Goal: Task Accomplishment & Management: Use online tool/utility

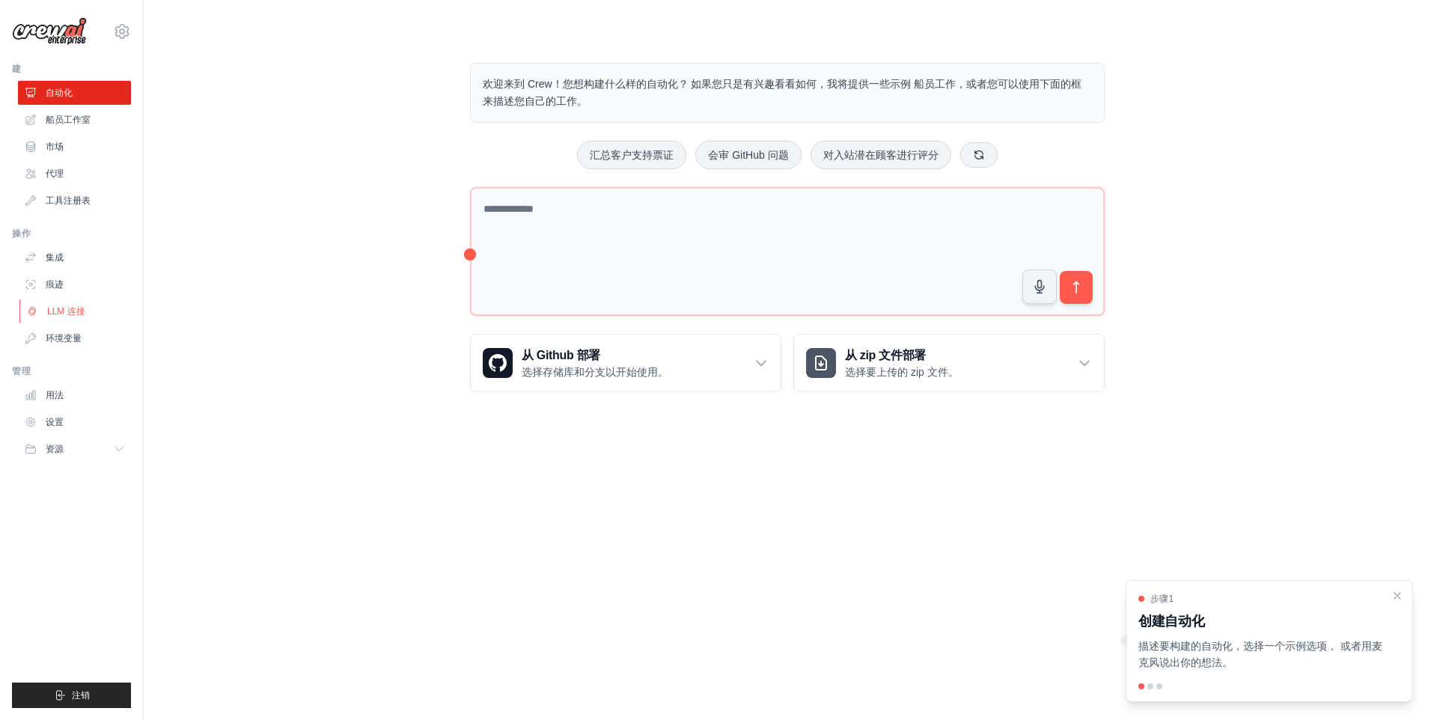
click at [80, 311] on font "LLM 连接" at bounding box center [66, 311] width 38 height 12
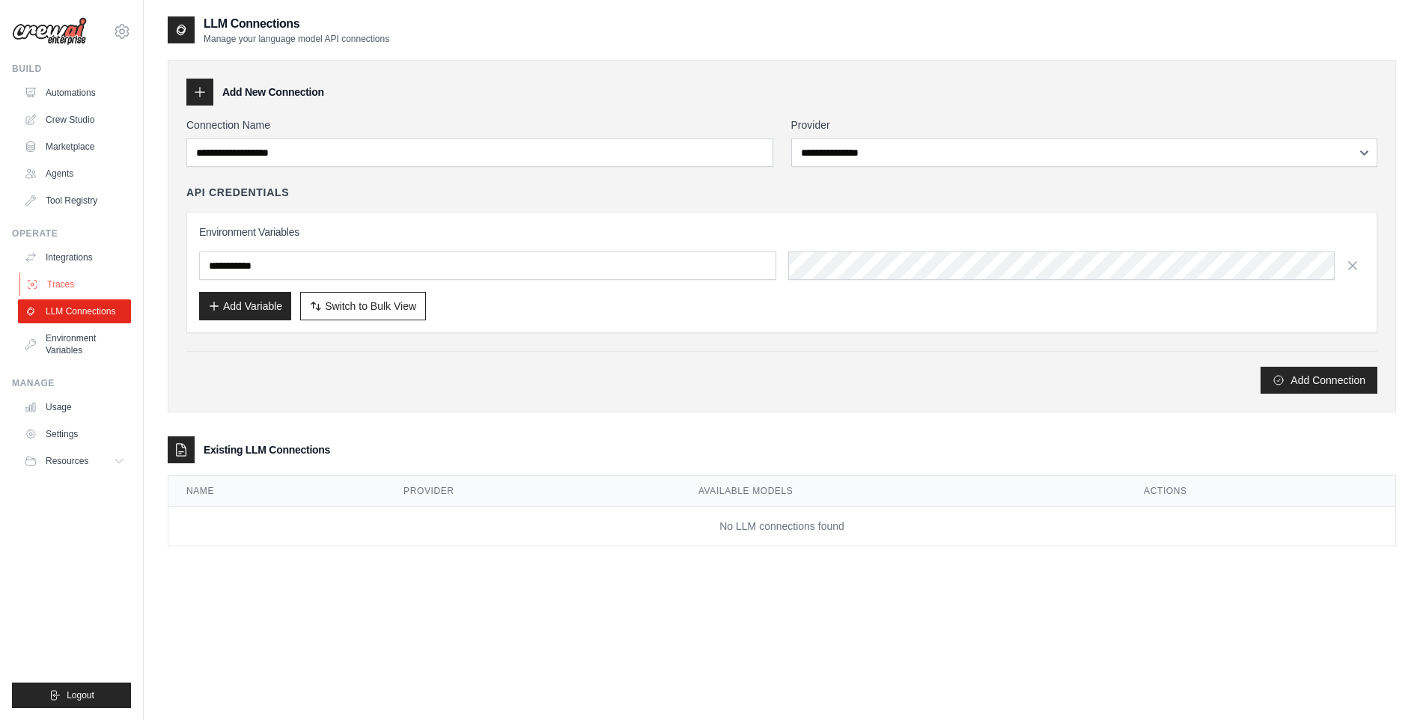
click at [75, 280] on link "Traces" at bounding box center [75, 284] width 113 height 24
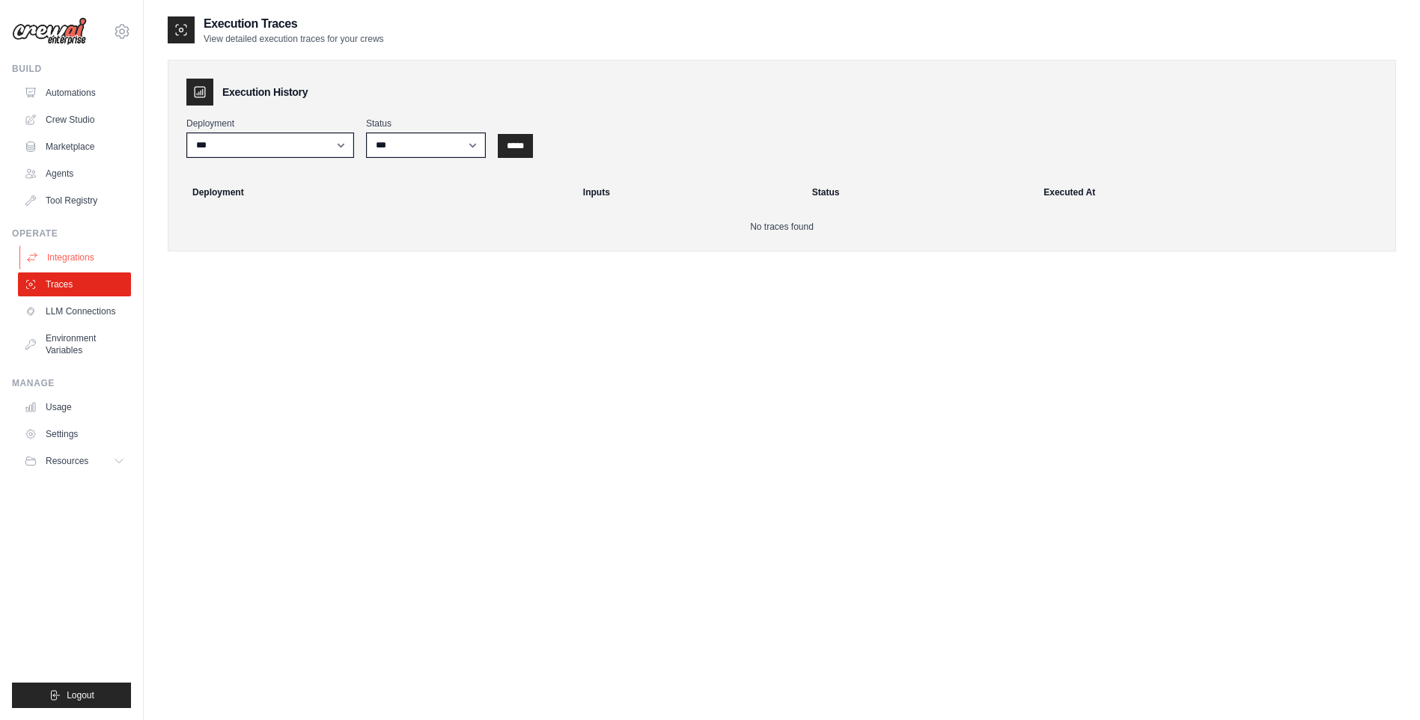
click at [84, 263] on link "Integrations" at bounding box center [75, 257] width 113 height 24
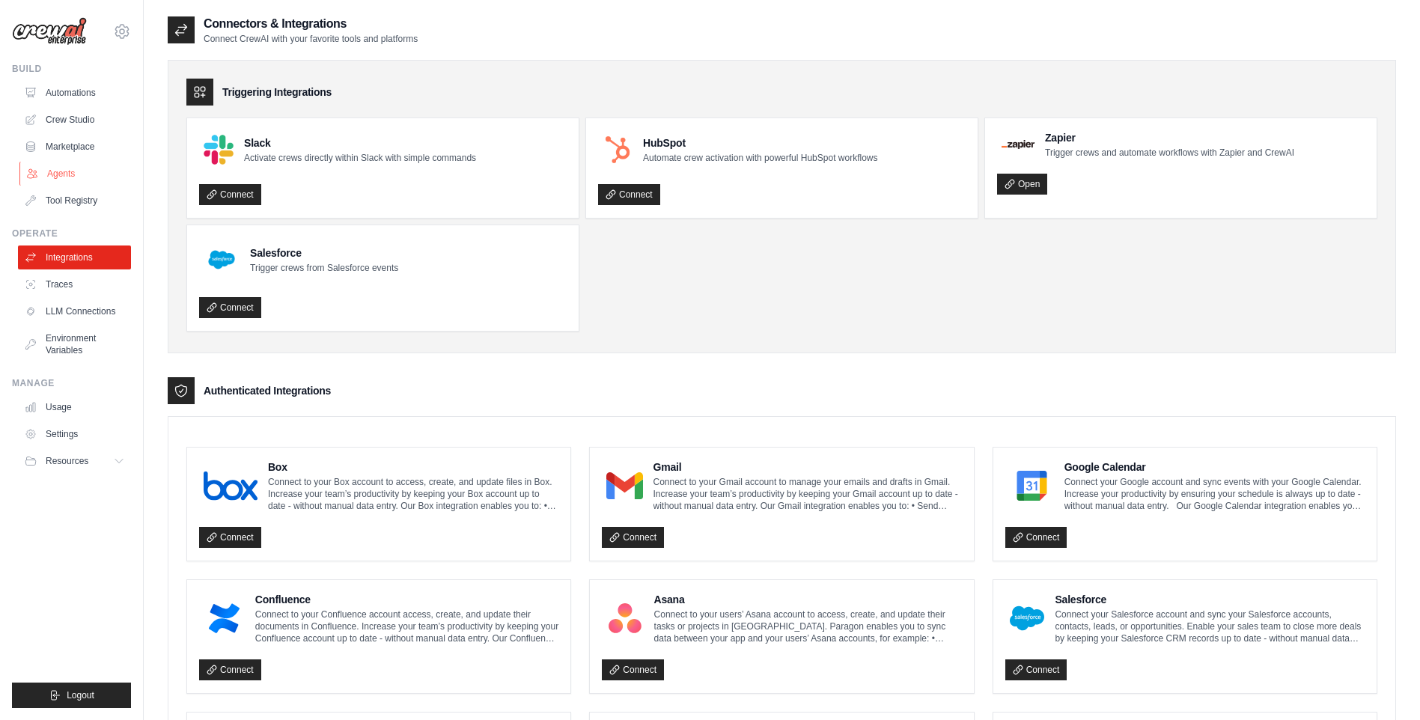
click at [74, 179] on link "Agents" at bounding box center [75, 174] width 113 height 24
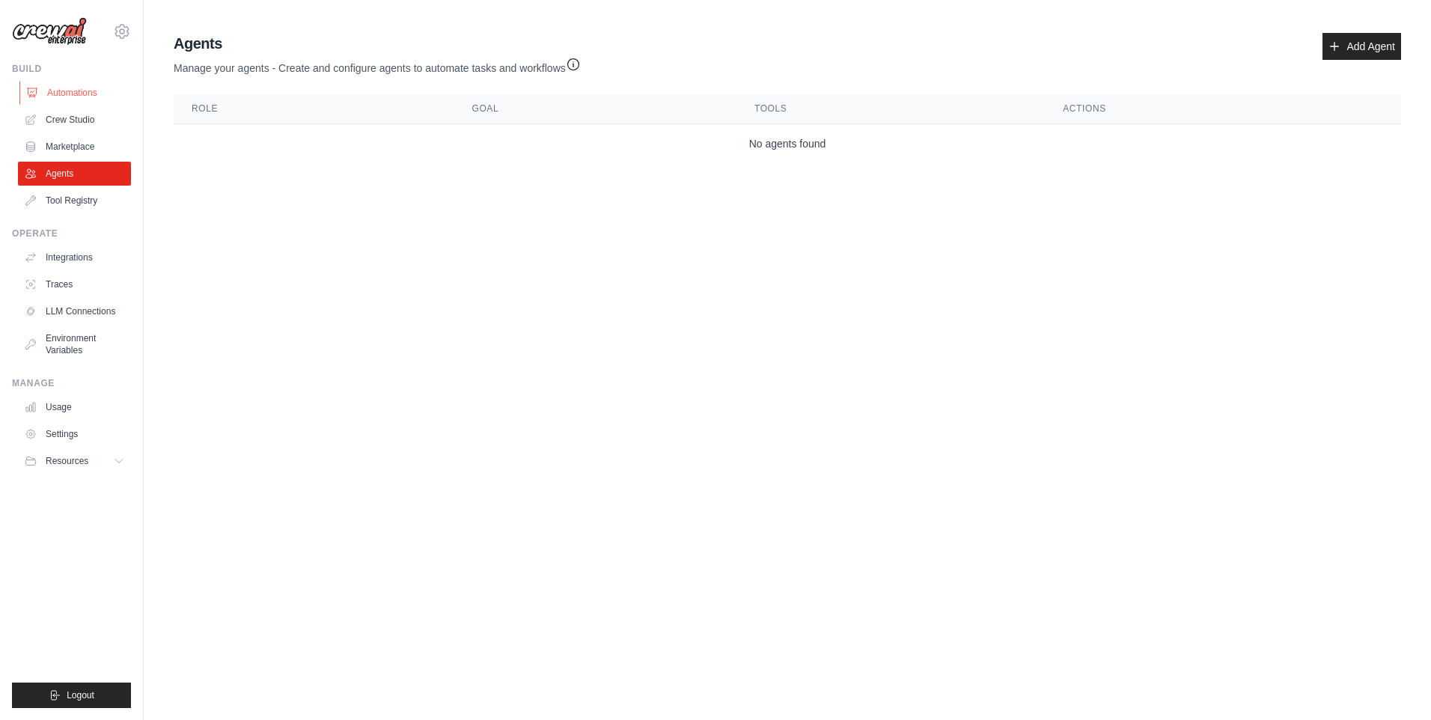
click at [81, 91] on link "Automations" at bounding box center [75, 93] width 113 height 24
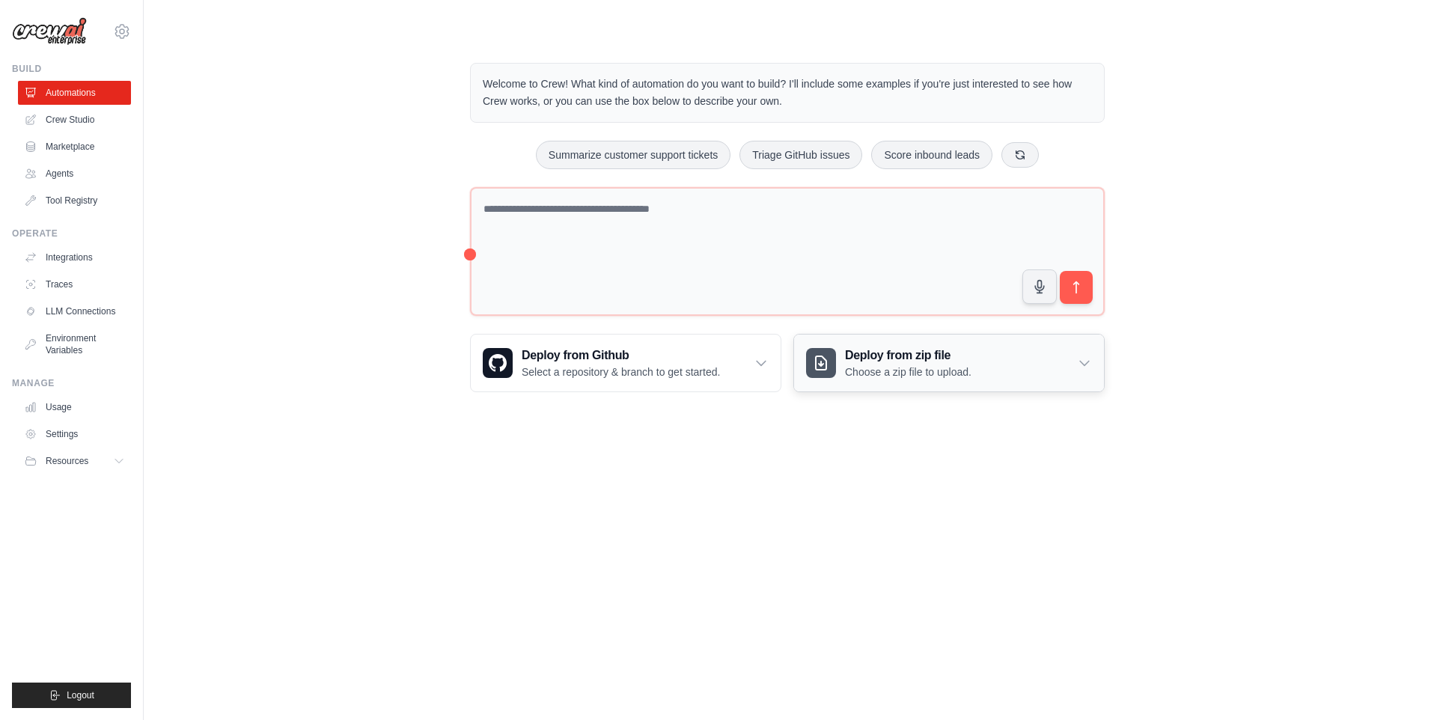
click at [952, 356] on h3 "Deploy from zip file" at bounding box center [908, 355] width 126 height 18
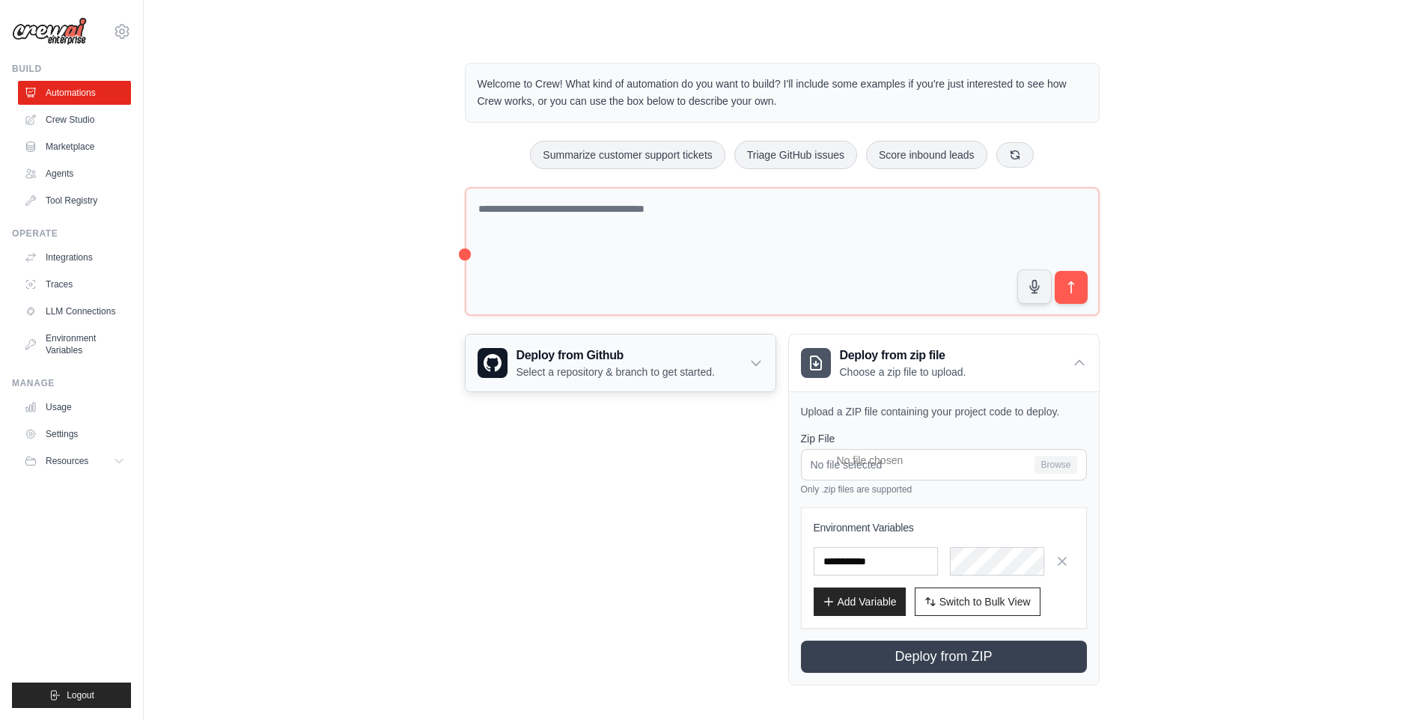
click at [727, 358] on div "Deploy from Github Select a repository & branch to get started." at bounding box center [620, 362] width 310 height 57
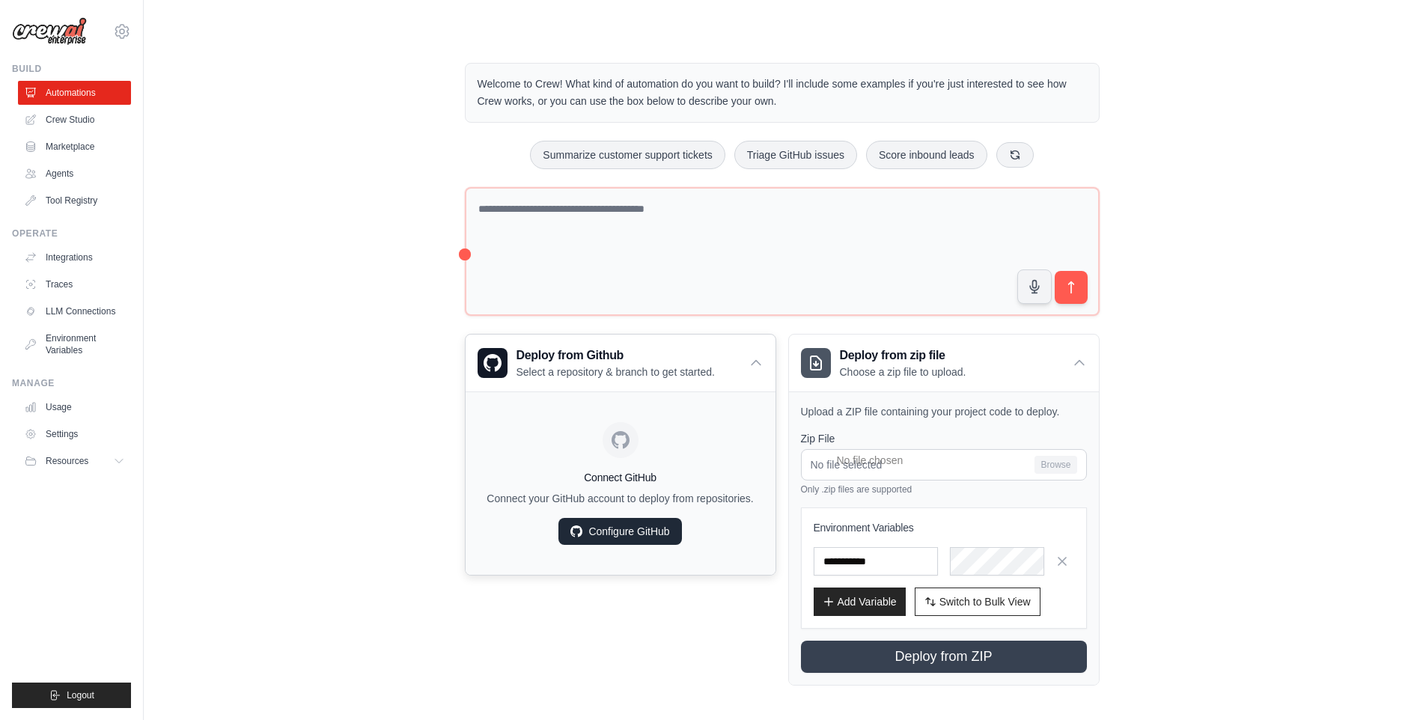
click at [652, 531] on link "Configure GitHub" at bounding box center [619, 531] width 123 height 27
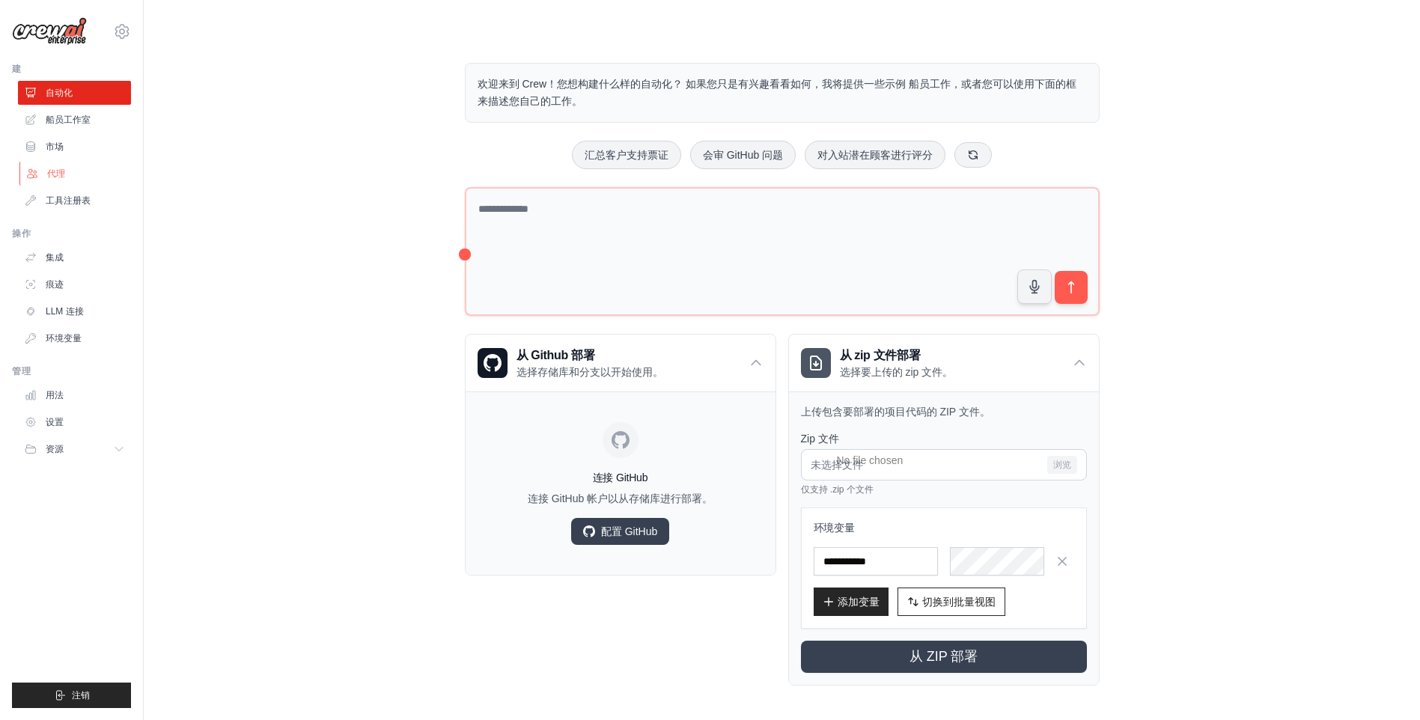
click at [91, 177] on link "代理" at bounding box center [75, 174] width 113 height 24
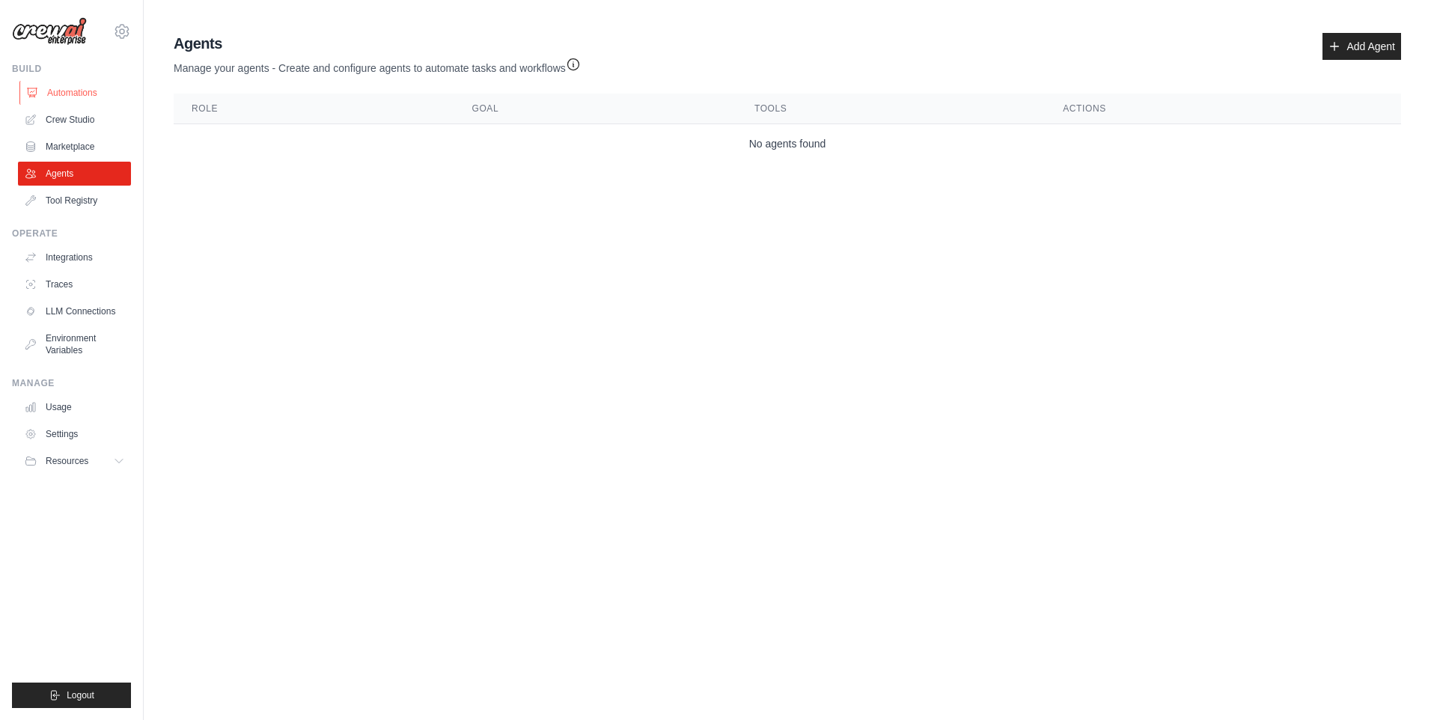
click at [97, 96] on link "Automations" at bounding box center [75, 93] width 113 height 24
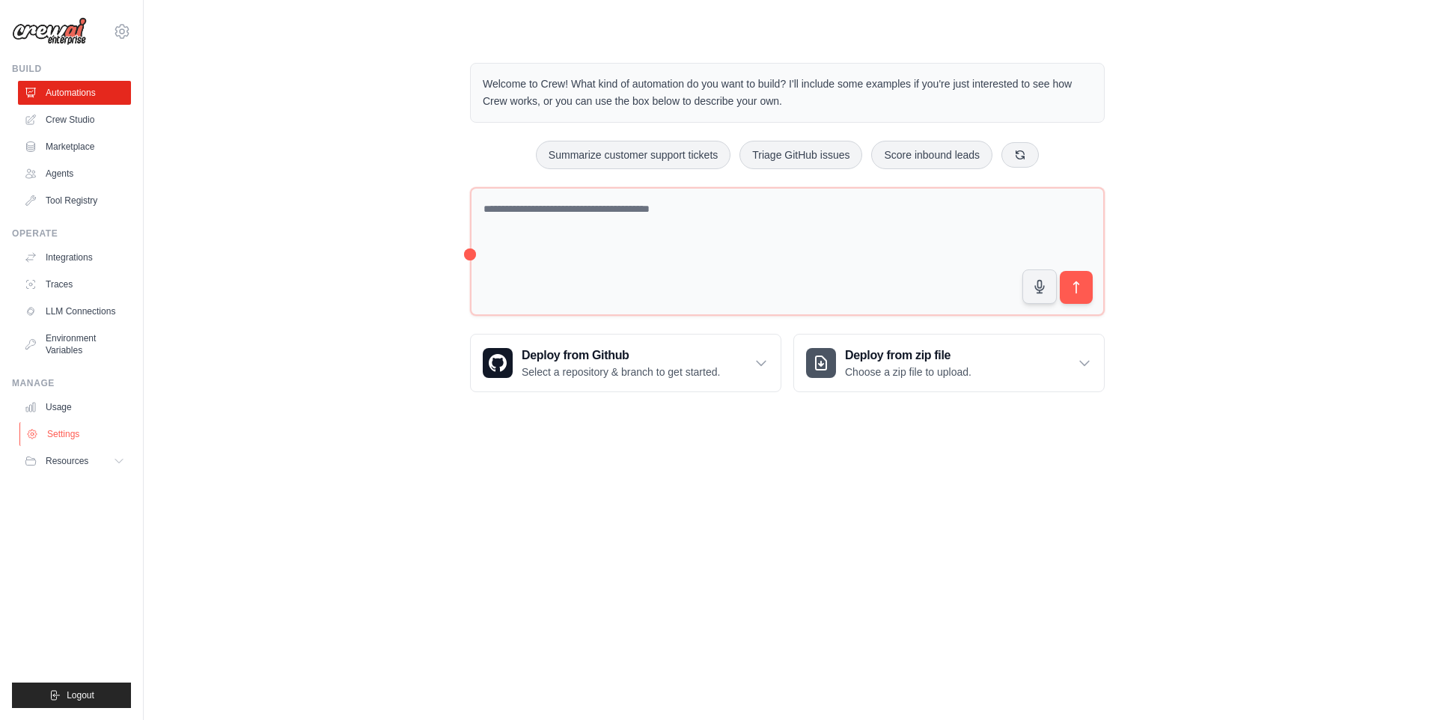
click at [44, 428] on link "Settings" at bounding box center [75, 434] width 113 height 24
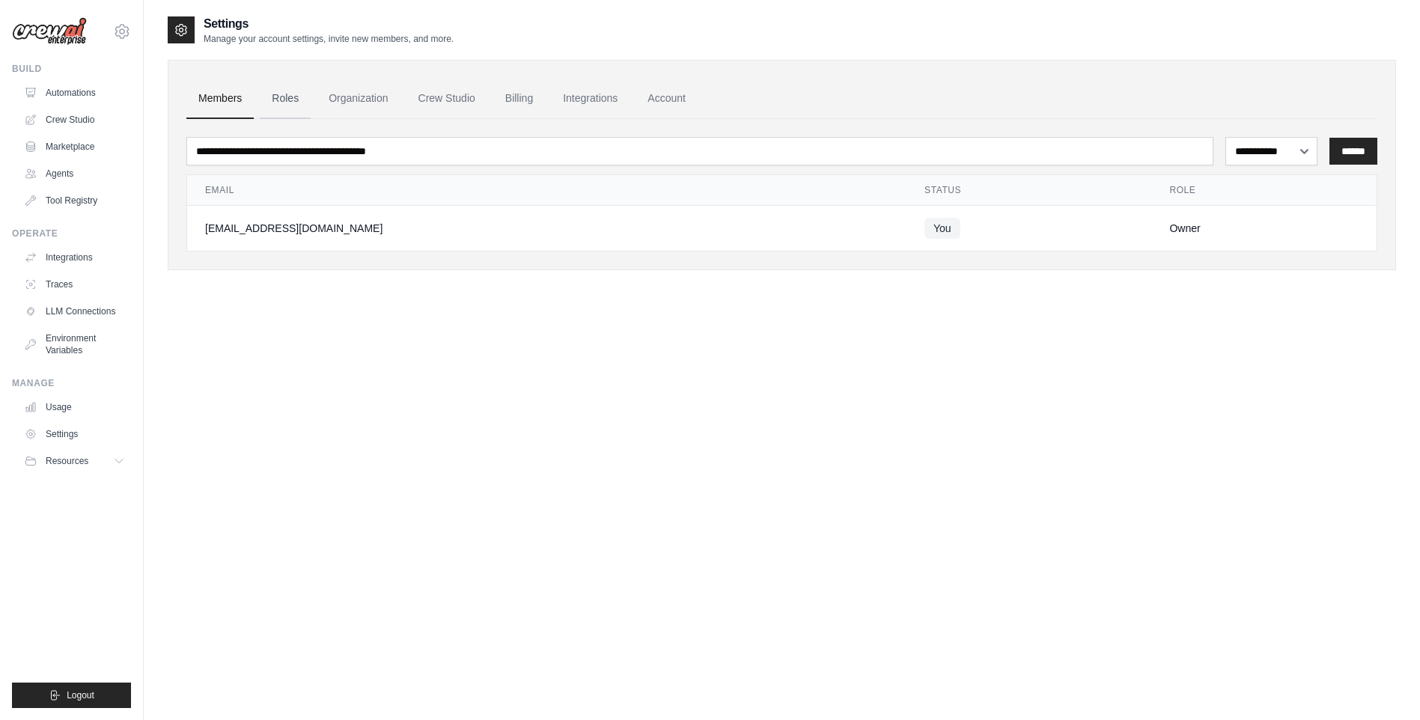
click at [288, 106] on link "Roles" at bounding box center [285, 99] width 51 height 40
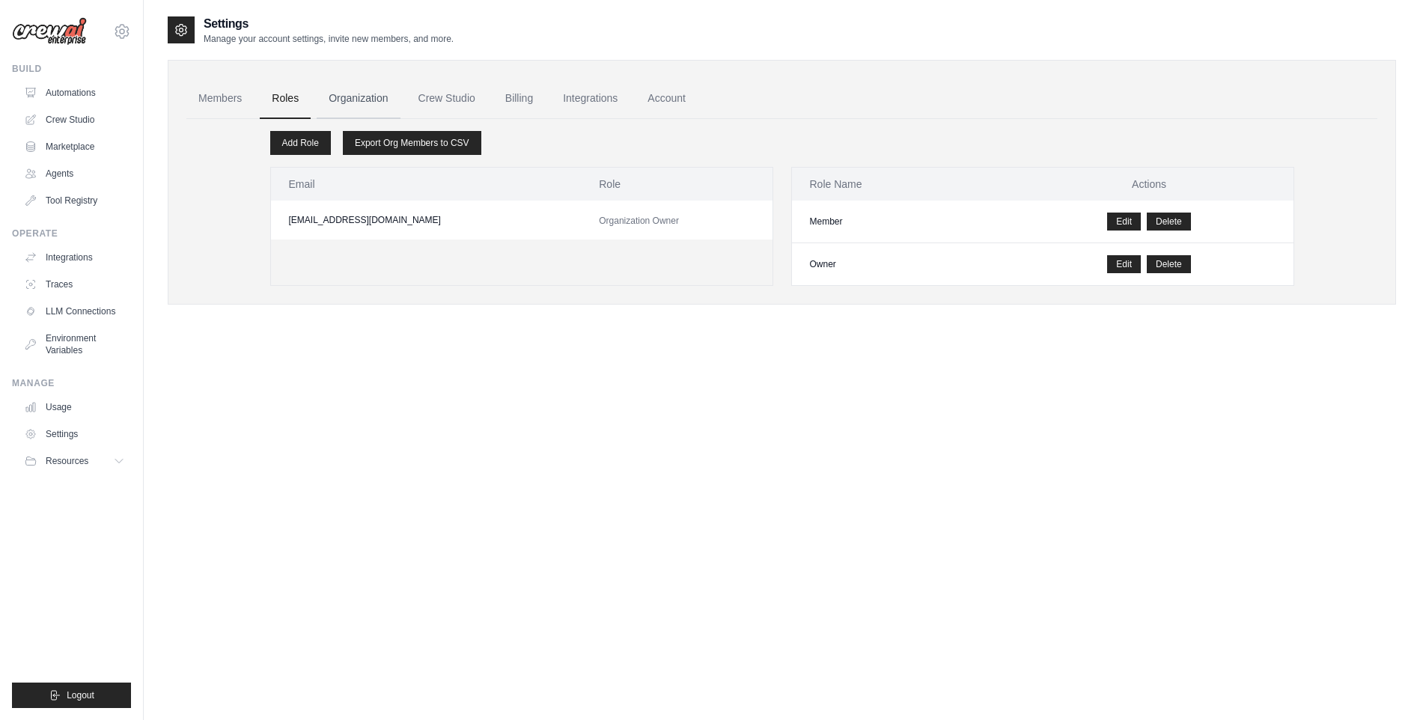
click at [379, 104] on link "Organization" at bounding box center [358, 99] width 83 height 40
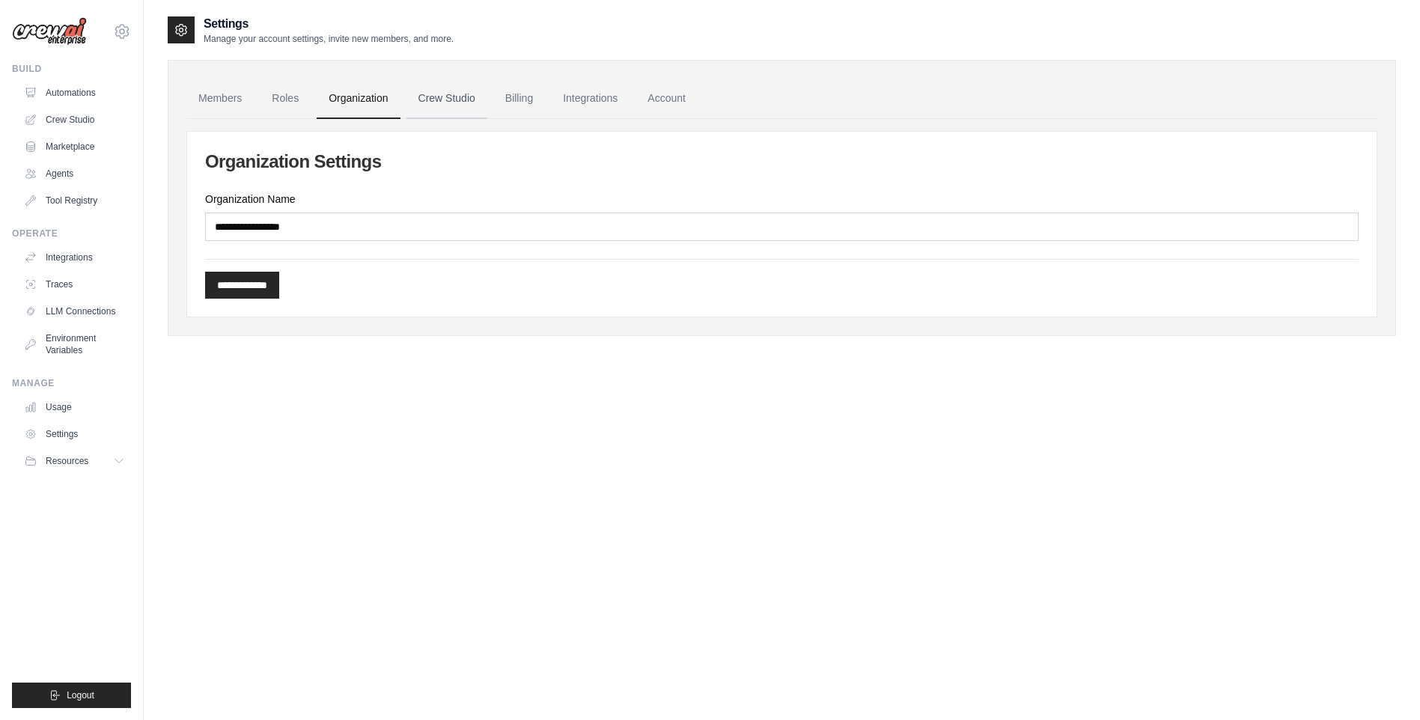
click at [481, 93] on link "Crew Studio" at bounding box center [446, 99] width 81 height 40
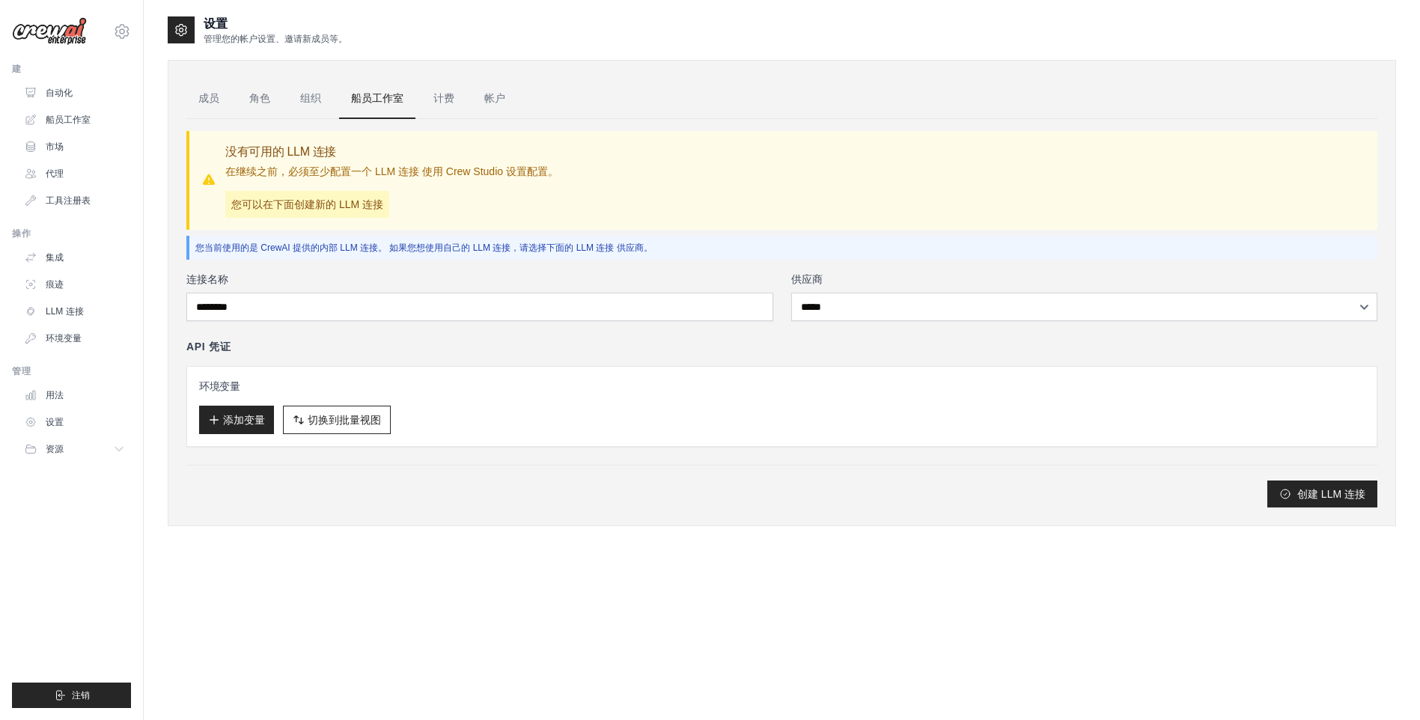
click at [539, 100] on ul "成员 角色 组织 船员工作室 计费 帐户" at bounding box center [781, 99] width 1191 height 40
click at [462, 102] on link "计费" at bounding box center [443, 99] width 45 height 40
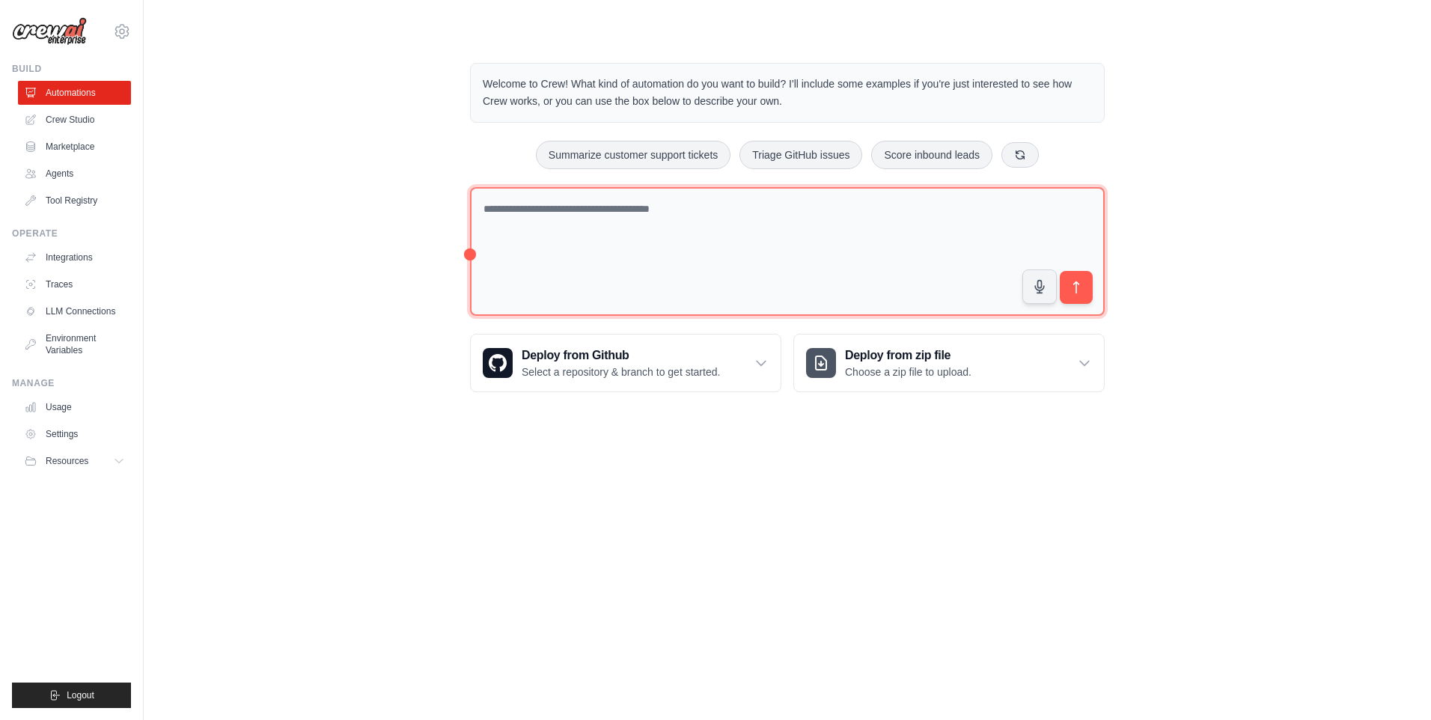
click at [617, 229] on textarea at bounding box center [787, 251] width 635 height 129
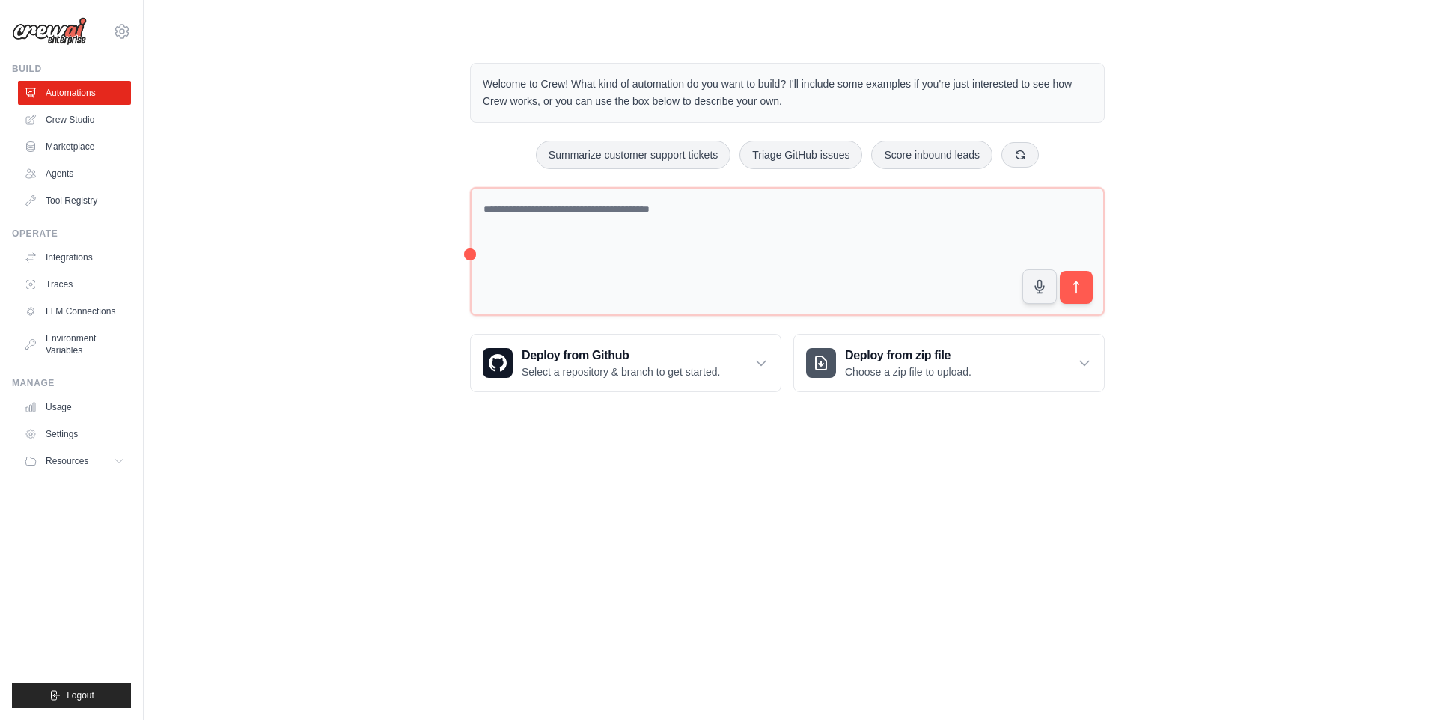
click at [1324, 64] on div "Welcome to Crew! What kind of automation do you want to build? I'll include som…" at bounding box center [787, 227] width 1239 height 377
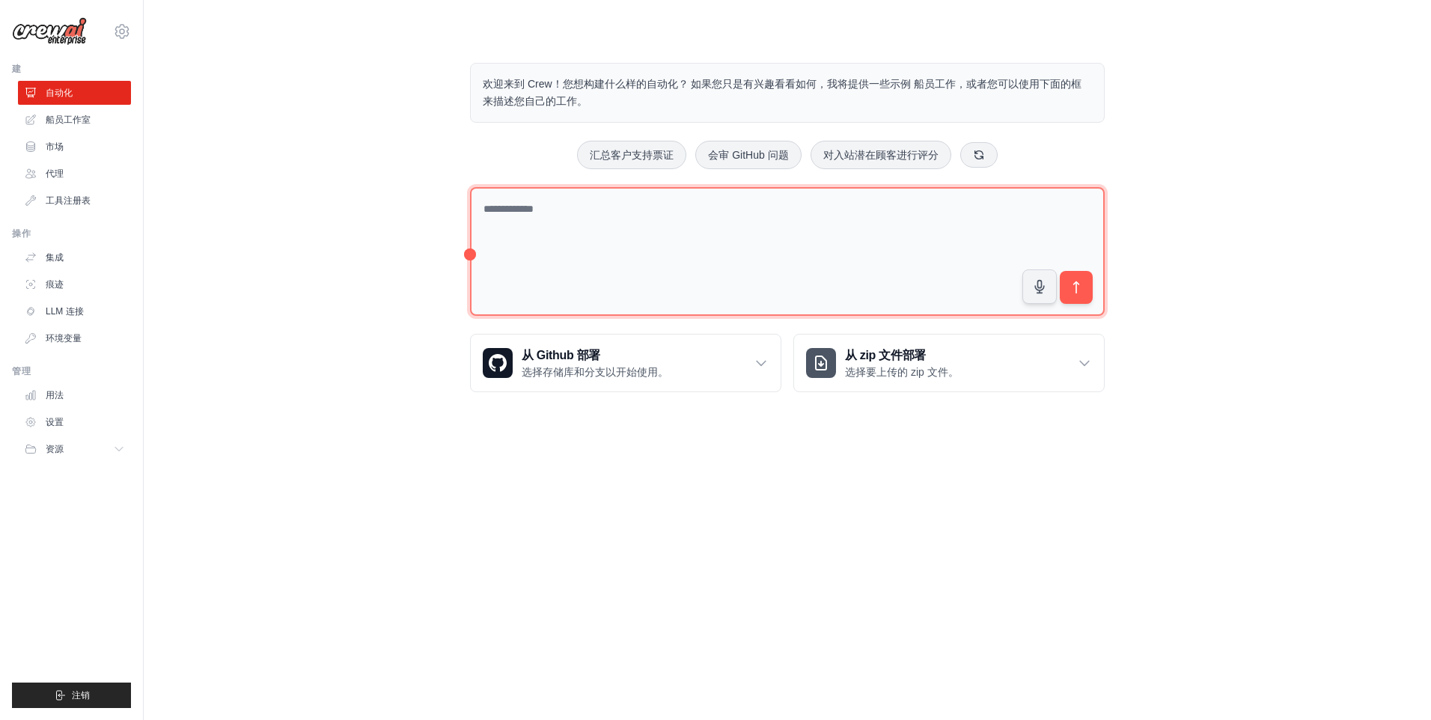
click at [828, 233] on textarea at bounding box center [787, 251] width 635 height 129
type textarea "**********"
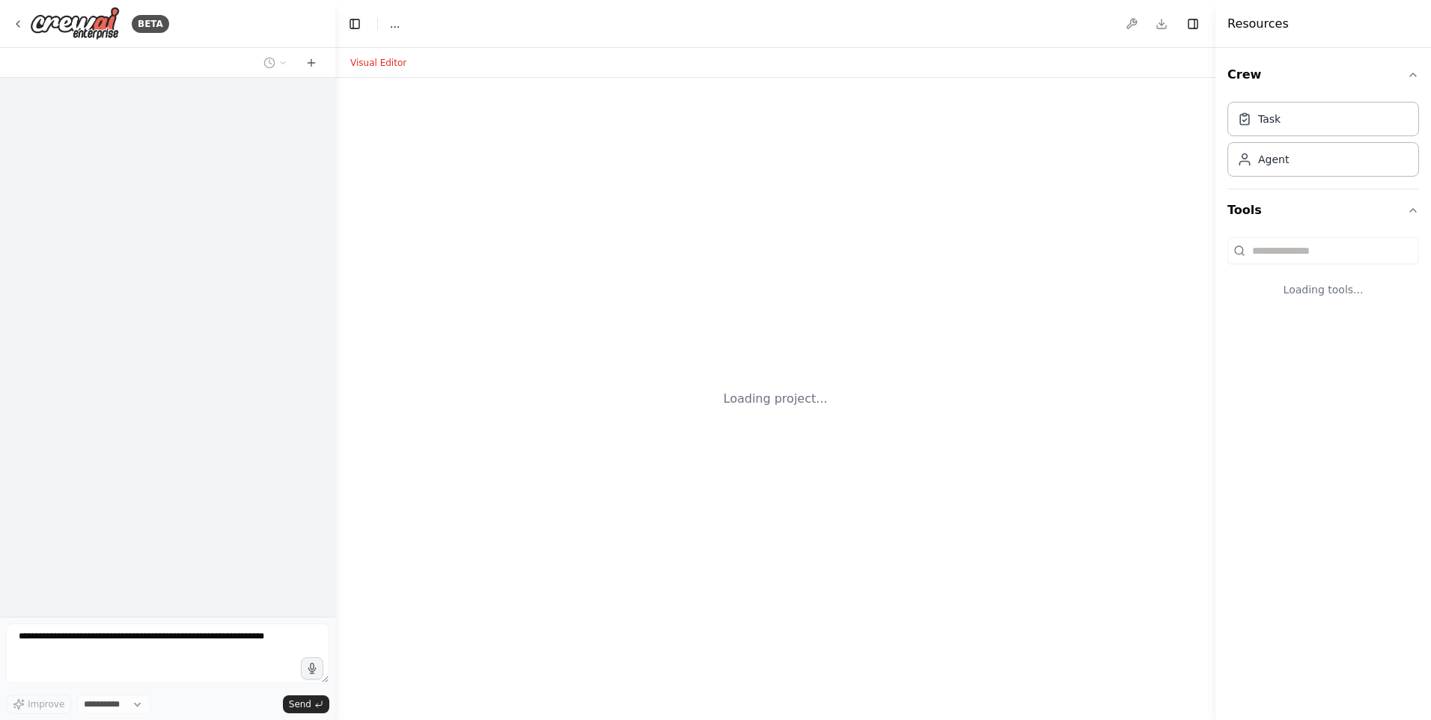
select select "****"
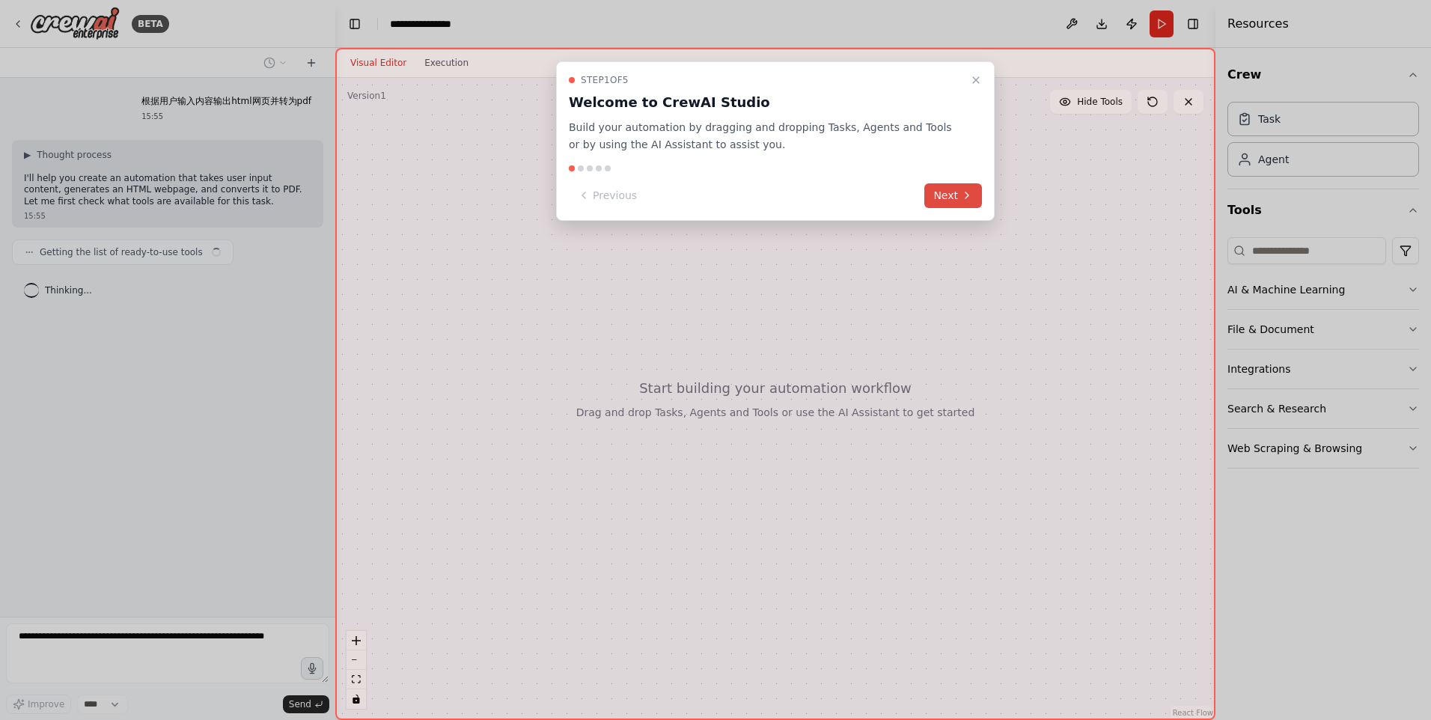
click at [952, 194] on button "Next" at bounding box center [953, 195] width 58 height 25
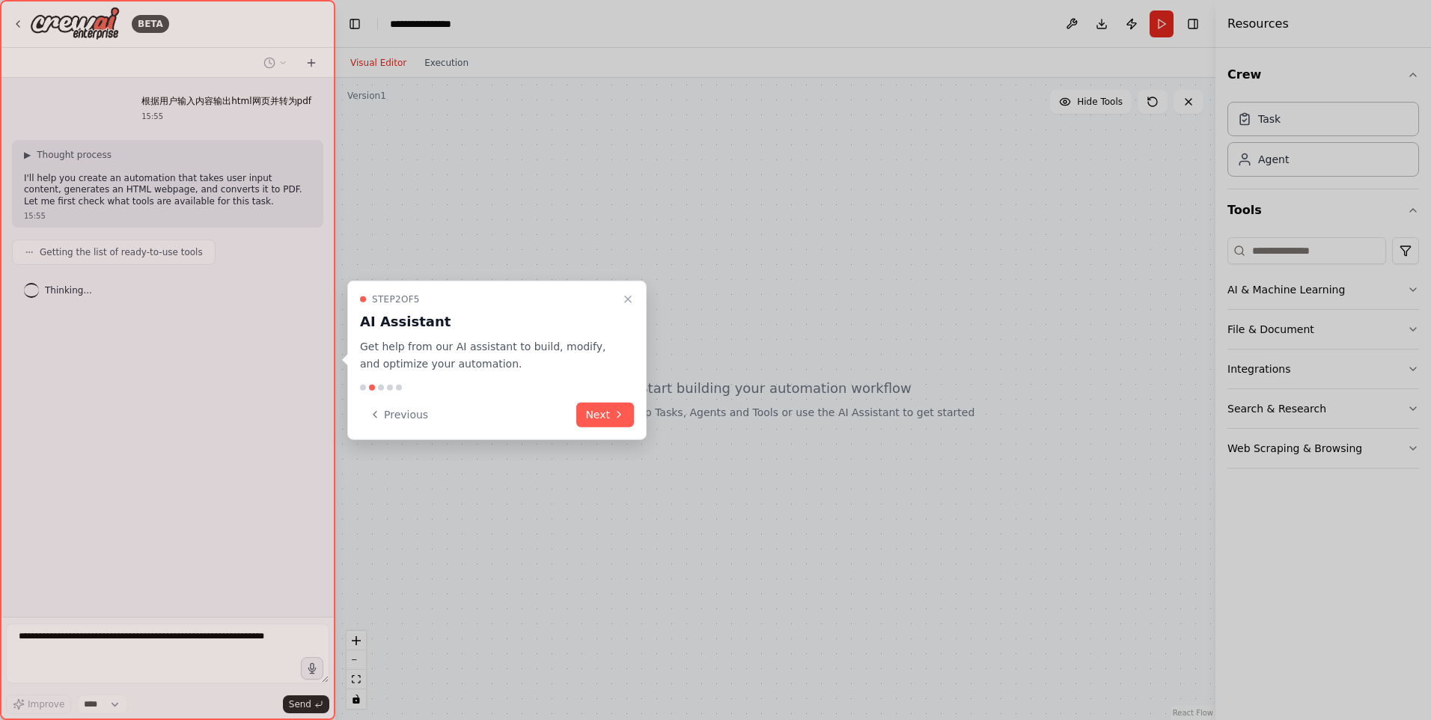
click at [599, 430] on div "Step 2 of 5 AI Assistant Get help from our AI assistant to build, modify, and o…" at bounding box center [496, 360] width 299 height 159
click at [602, 421] on button "Next" at bounding box center [605, 414] width 58 height 25
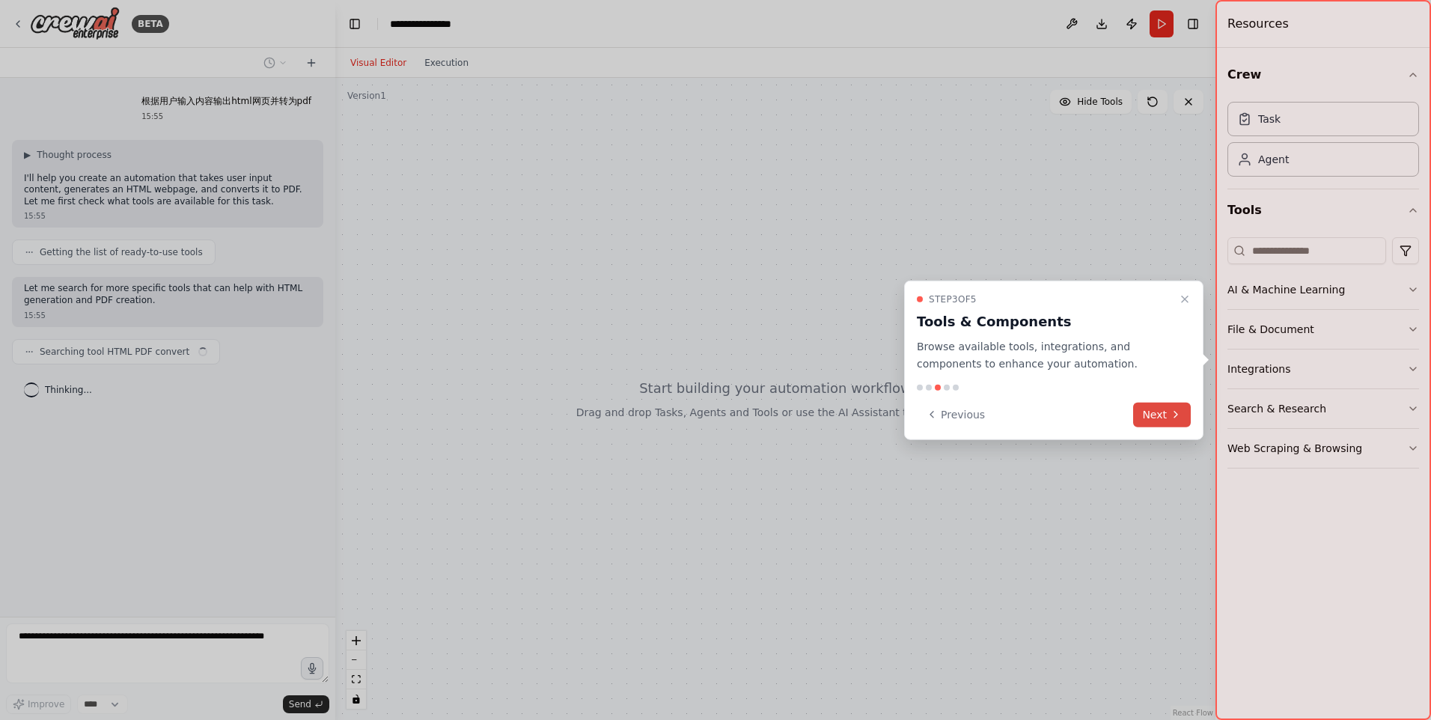
click at [1173, 415] on icon at bounding box center [1176, 415] width 12 height 12
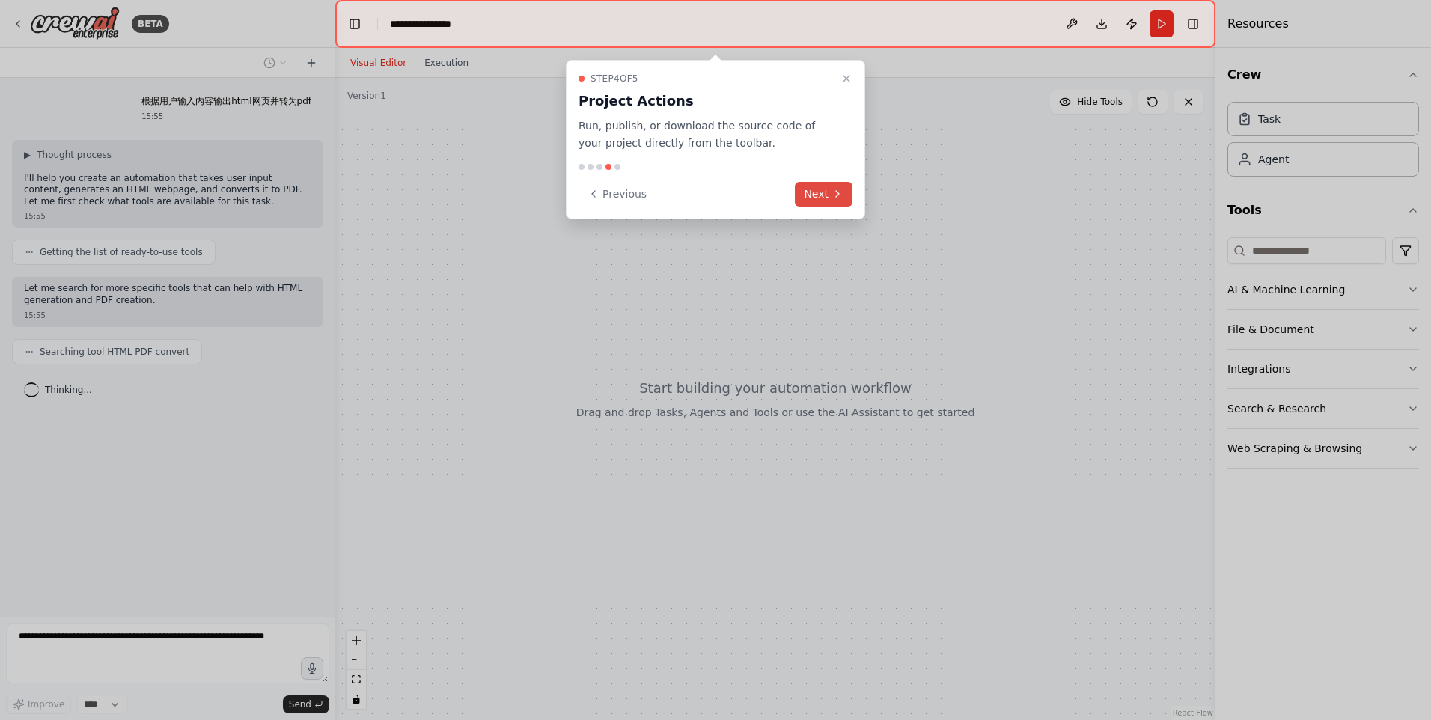
click at [828, 192] on button "Next" at bounding box center [824, 194] width 58 height 25
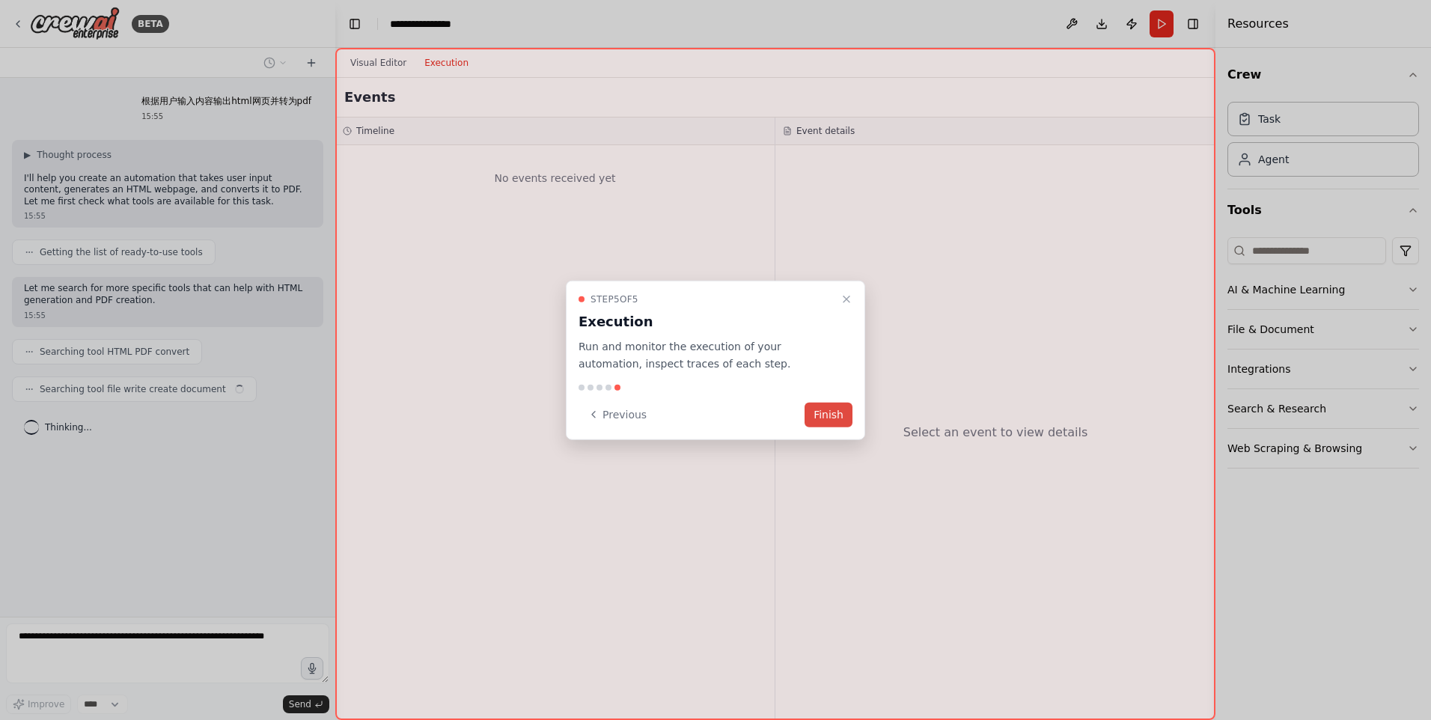
click at [825, 411] on button "Finish" at bounding box center [828, 414] width 48 height 25
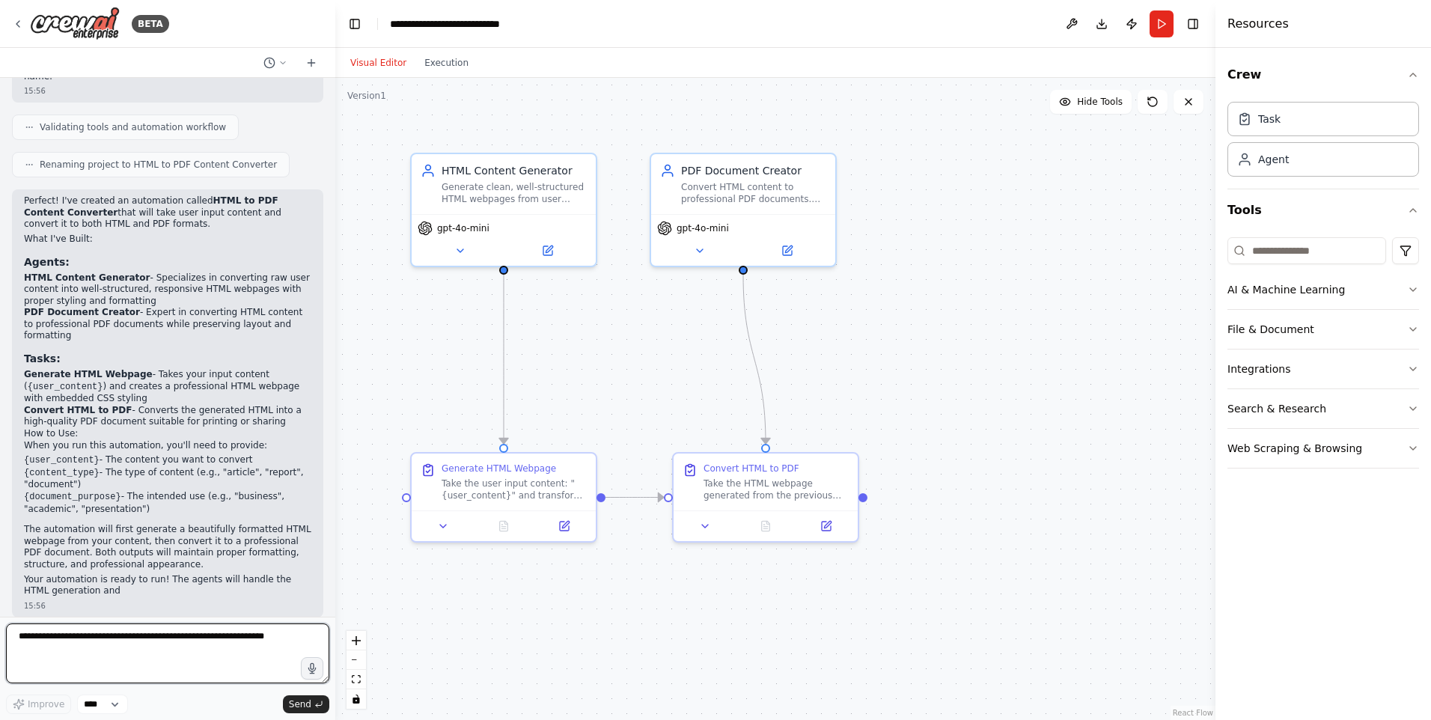
scroll to position [682, 0]
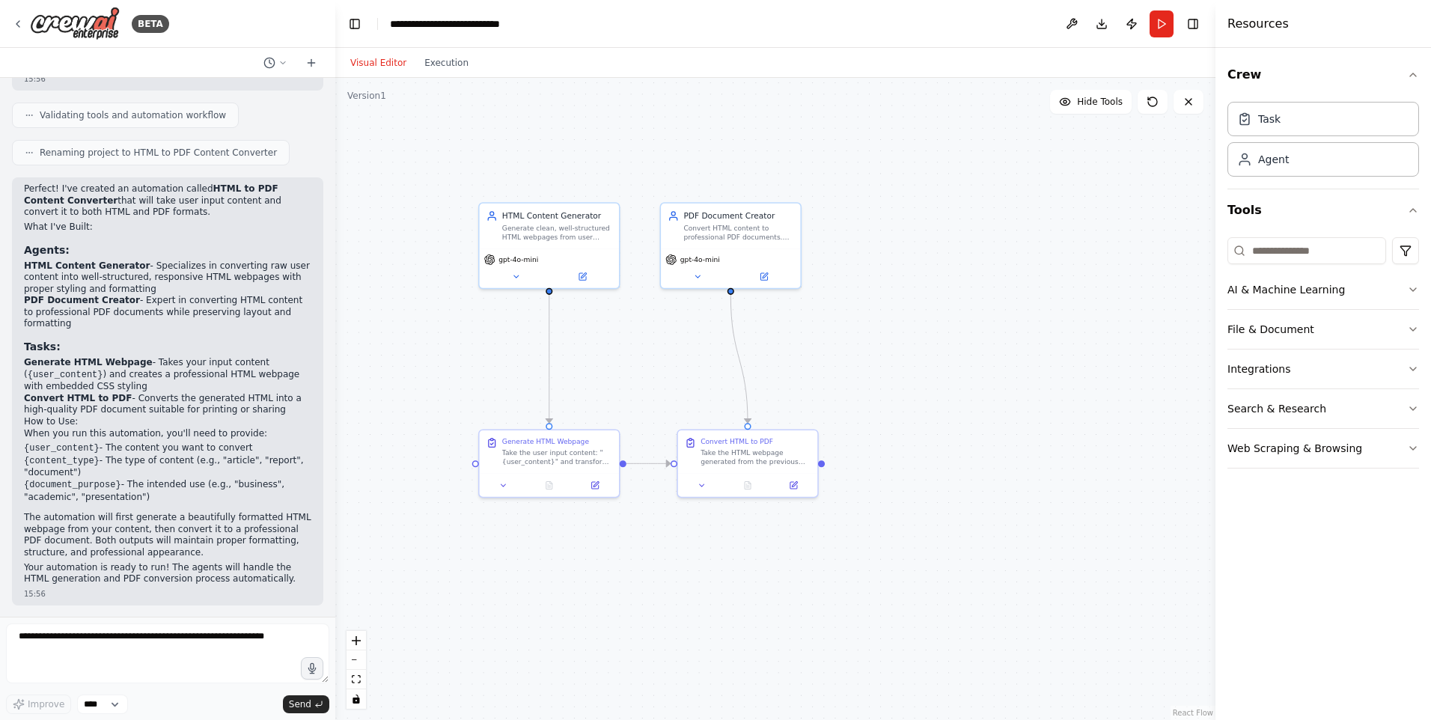
click at [440, 293] on div ".deletable-edge-delete-btn { width: 20px; height: 20px; border: 0px solid #ffff…" at bounding box center [775, 399] width 880 height 642
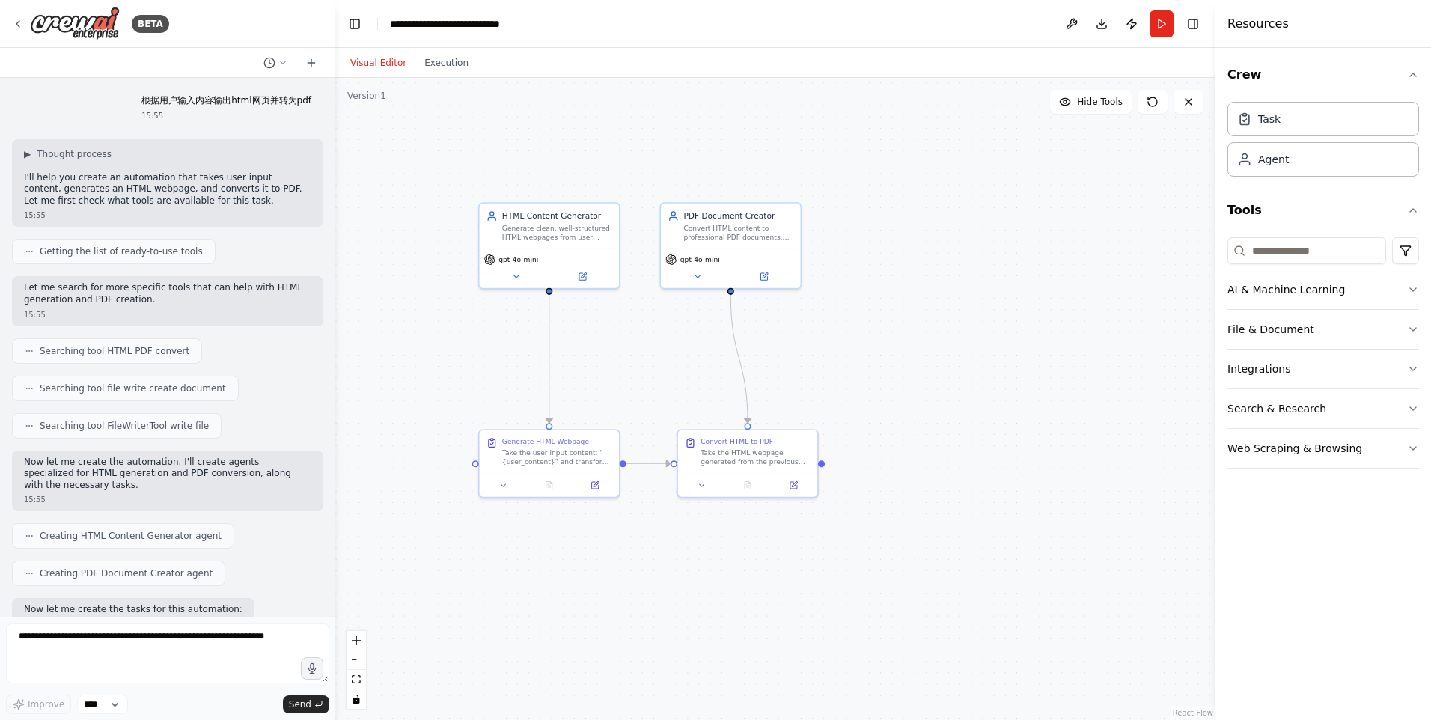
scroll to position [0, 0]
